Goal: Task Accomplishment & Management: Complete application form

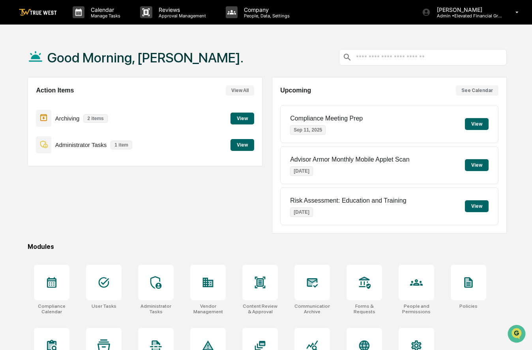
click at [242, 143] on button "View" at bounding box center [243, 145] width 24 height 12
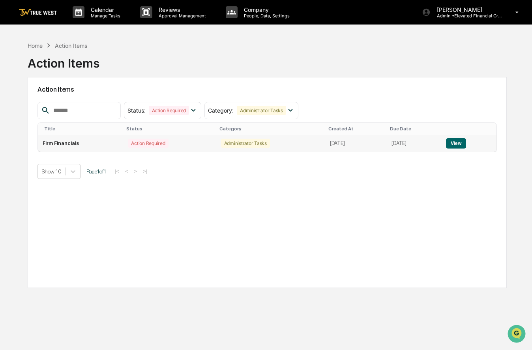
click at [466, 142] on button "View" at bounding box center [456, 143] width 20 height 10
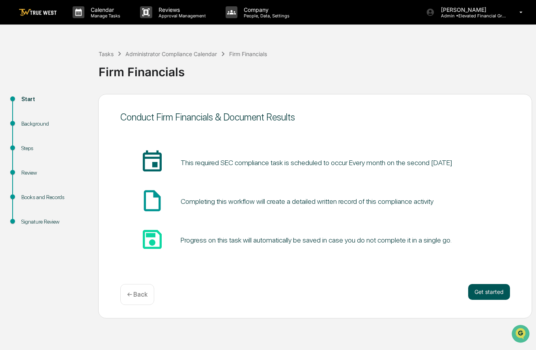
click at [495, 297] on button "Get started" at bounding box center [490, 292] width 42 height 16
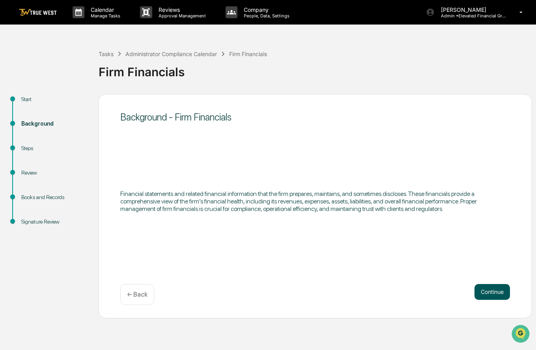
click at [510, 289] on button "Continue" at bounding box center [493, 292] width 36 height 16
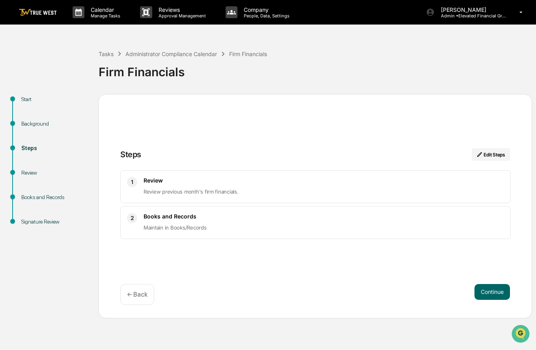
click at [448, 182] on h3 "Review" at bounding box center [324, 180] width 361 height 7
click at [219, 188] on p "Review previous month's firm financials." at bounding box center [324, 191] width 361 height 9
click at [494, 294] on button "Continue" at bounding box center [493, 292] width 36 height 16
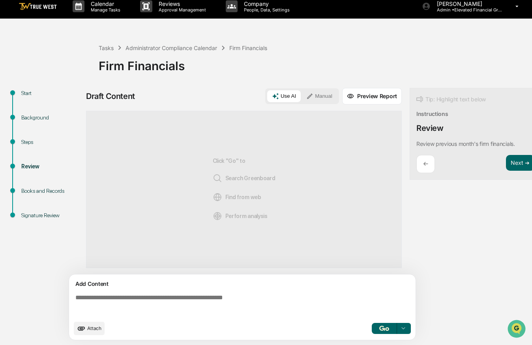
scroll to position [11, 0]
click at [503, 167] on div "← Next ➔" at bounding box center [475, 164] width 118 height 19
click at [508, 165] on button "Next ➔" at bounding box center [520, 163] width 29 height 16
click at [517, 159] on button "Next ➔" at bounding box center [520, 163] width 29 height 16
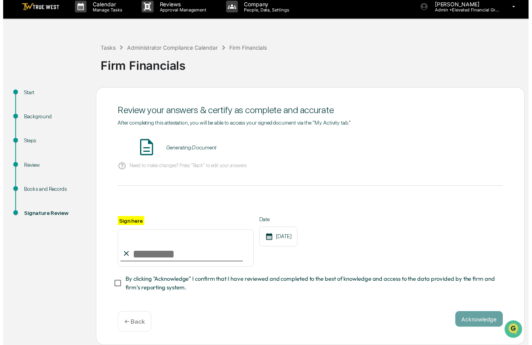
scroll to position [5, 0]
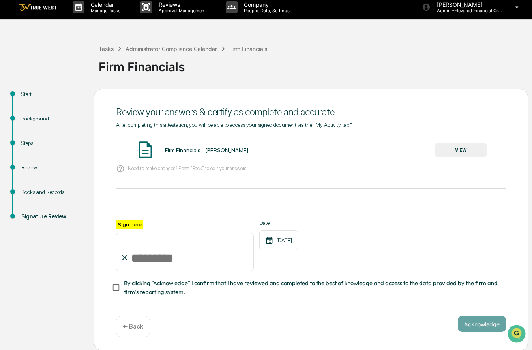
click at [474, 154] on button "VIEW" at bounding box center [460, 149] width 51 height 13
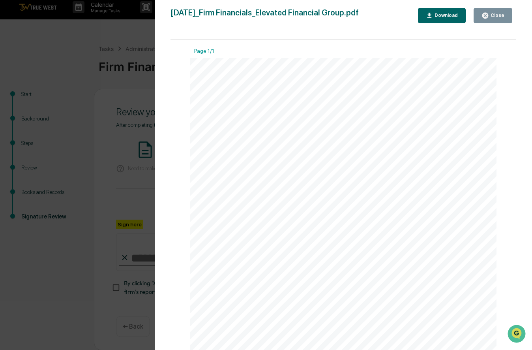
click at [504, 17] on div "Close" at bounding box center [496, 16] width 15 height 6
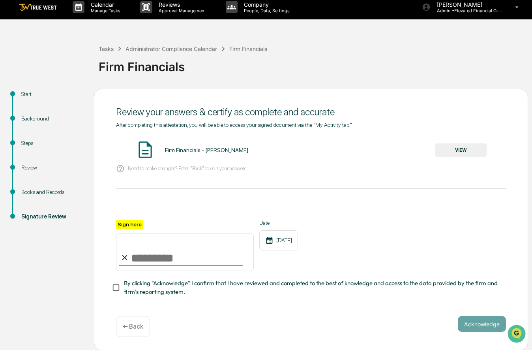
click at [179, 247] on input "Sign here" at bounding box center [185, 252] width 138 height 38
type input "**********"
click at [465, 322] on button "Acknowledge" at bounding box center [482, 324] width 48 height 16
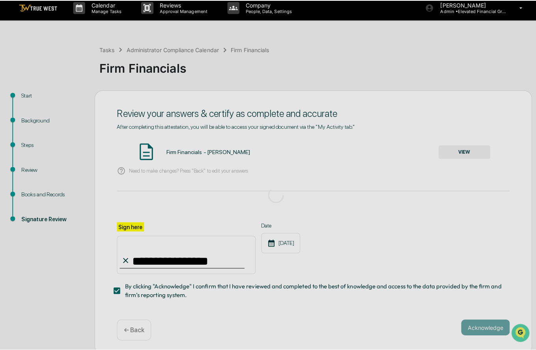
scroll to position [0, 0]
